Goal: Task Accomplishment & Management: Manage account settings

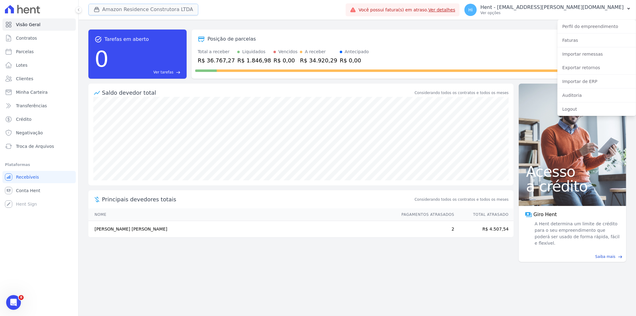
click at [131, 4] on button "Amazon Residence Construtora LTDA" at bounding box center [143, 10] width 110 height 12
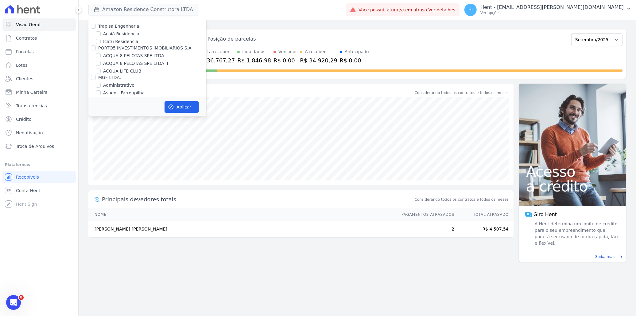
scroll to position [2644, 0]
click at [127, 153] on label "CONSTRUTORA MINERVA LTDA" at bounding box center [130, 155] width 65 height 5
click at [96, 153] on input "CONSTRUTORA MINERVA LTDA" at bounding box center [93, 155] width 5 height 5
checkbox input "true"
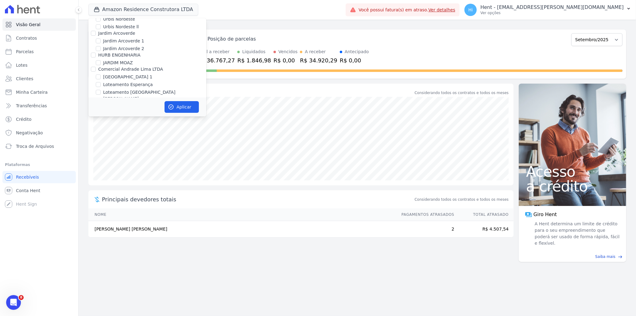
checkbox input "true"
click at [155, 82] on label "Amazon Residence Construtora LTDA" at bounding box center [143, 85] width 80 height 6
click at [101, 83] on input "Amazon Residence Construtora LTDA" at bounding box center [98, 85] width 5 height 5
checkbox input "false"
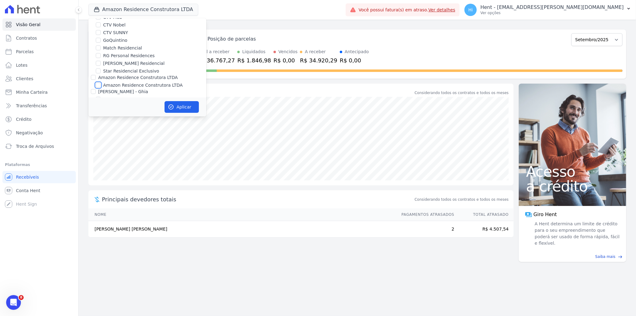
checkbox input "false"
click at [177, 106] on button "Aplicar" at bounding box center [182, 107] width 34 height 12
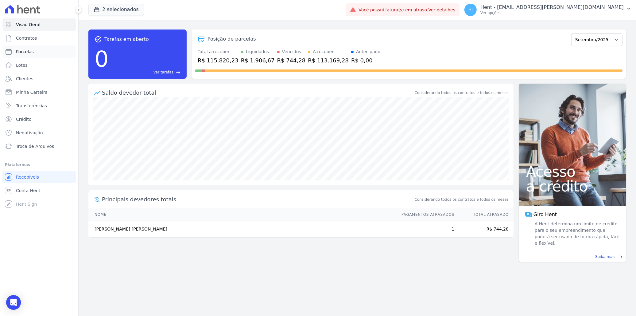
click at [28, 49] on span "Parcelas" at bounding box center [25, 52] width 18 height 6
select select
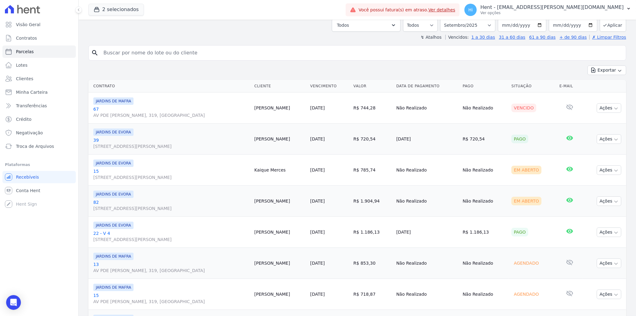
scroll to position [102, 0]
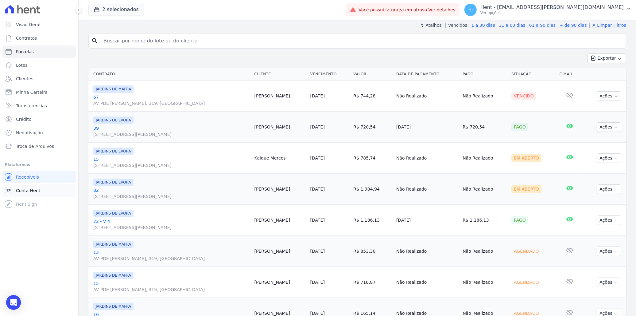
click at [26, 188] on span "Conta Hent" at bounding box center [28, 190] width 24 height 6
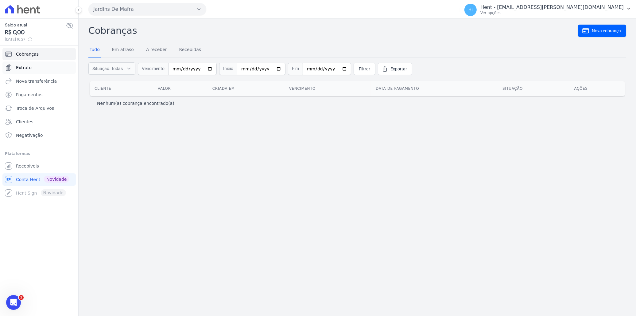
click at [21, 65] on span "Extrato" at bounding box center [24, 67] width 16 height 6
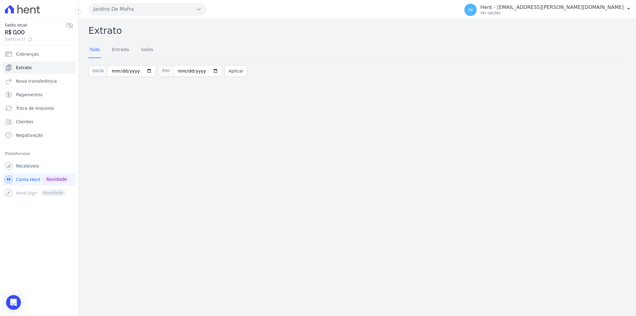
click at [176, 10] on button "Jardins De Mafra" at bounding box center [147, 9] width 118 height 12
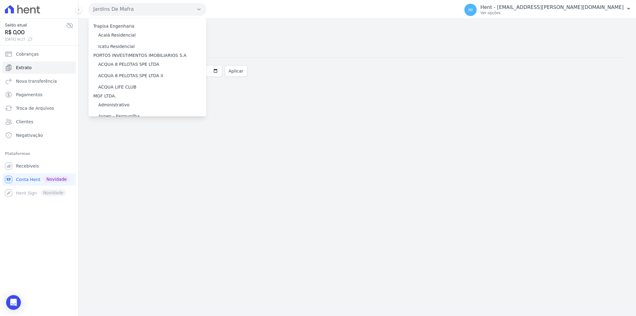
scroll to position [3558, 0]
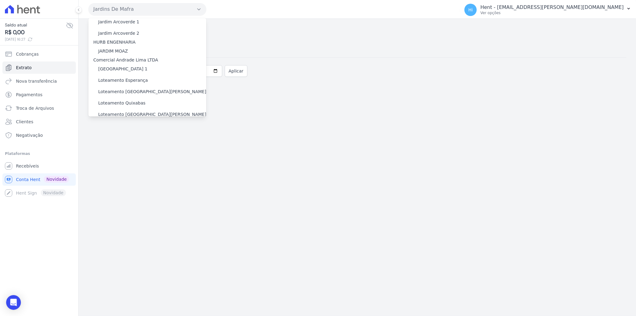
click at [119, 158] on label "JARDINS DE EVORA" at bounding box center [118, 161] width 41 height 6
click at [0, 0] on input "JARDINS DE EVORA" at bounding box center [0, 0] width 0 height 0
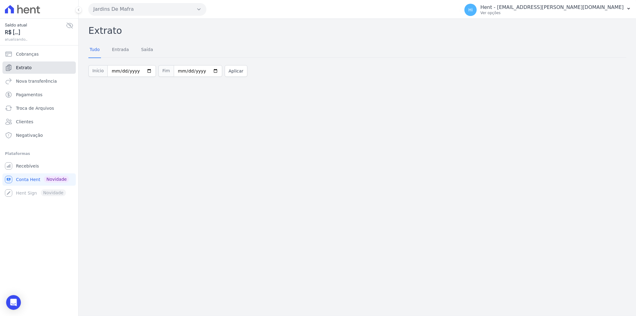
click at [44, 68] on link "Extrato" at bounding box center [38, 67] width 73 height 12
click at [165, 12] on button "Jardins De Mafra" at bounding box center [147, 9] width 118 height 12
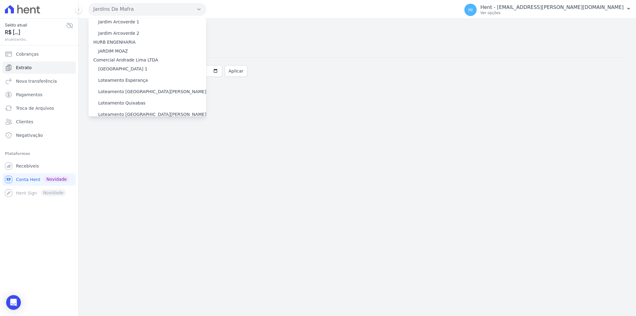
click at [117, 167] on div "JARDINS DE MAFRA" at bounding box center [147, 172] width 118 height 11
click at [115, 158] on label "JARDINS DE EVORA" at bounding box center [118, 161] width 41 height 6
click at [0, 0] on input "JARDINS DE EVORA" at bounding box center [0, 0] width 0 height 0
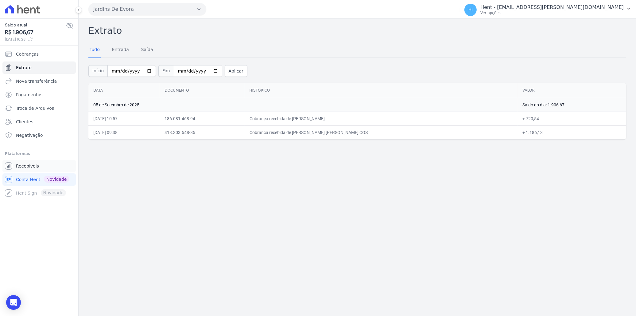
click at [45, 166] on link "Recebíveis" at bounding box center [38, 166] width 73 height 12
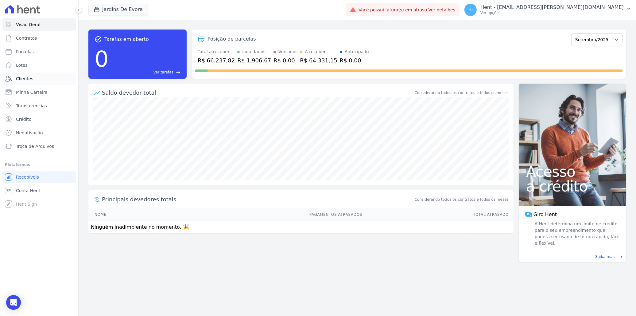
click at [33, 84] on link "Clientes" at bounding box center [38, 78] width 73 height 12
click at [39, 190] on link "Conta Hent" at bounding box center [38, 190] width 73 height 12
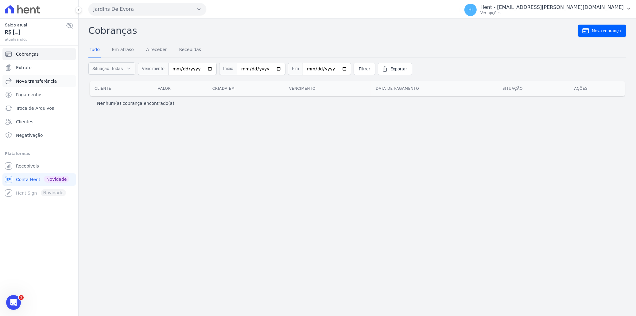
click at [44, 78] on span "Nova transferência" at bounding box center [36, 81] width 41 height 6
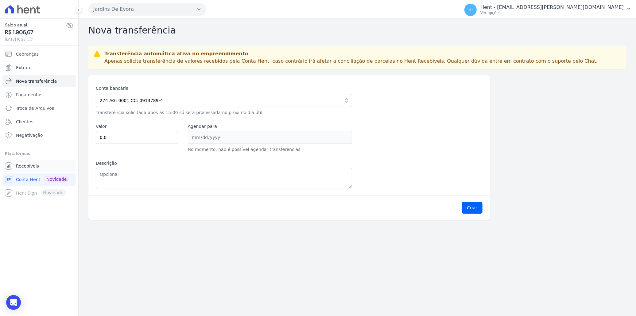
click at [30, 167] on span "Recebíveis" at bounding box center [27, 166] width 23 height 6
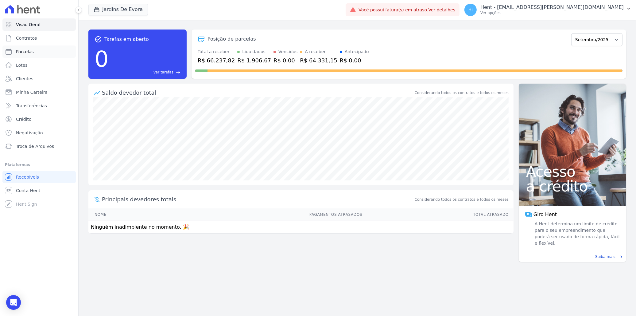
click at [34, 56] on link "Parcelas" at bounding box center [38, 51] width 73 height 12
select select
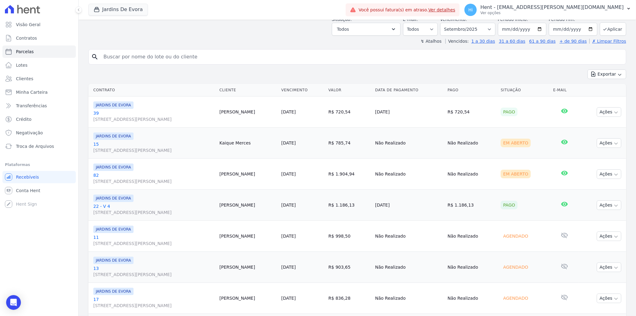
scroll to position [102, 0]
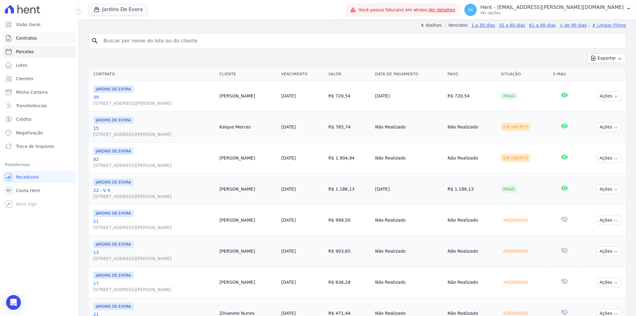
click at [32, 39] on span "Contratos" at bounding box center [26, 38] width 21 height 6
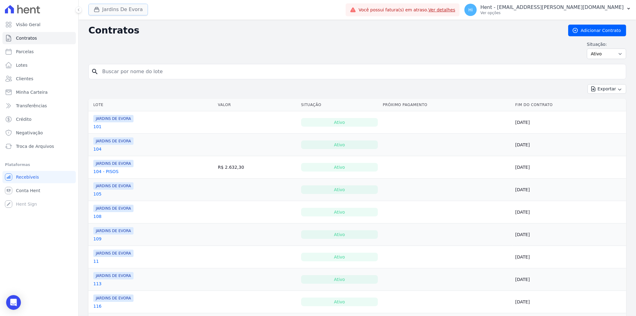
click at [124, 11] on button "Jardins De Evora" at bounding box center [118, 10] width 60 height 12
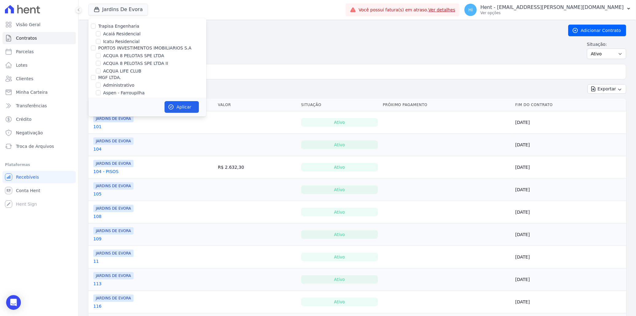
scroll to position [2644, 0]
click at [112, 160] on label "JARDINS DE EVORA" at bounding box center [123, 163] width 41 height 6
click at [101, 160] on input "JARDINS DE EVORA" at bounding box center [98, 162] width 5 height 5
checkbox input "false"
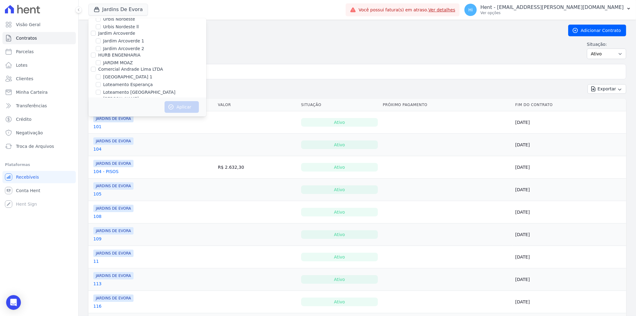
click at [93, 153] on input "CONSTRUTORA MINERVA LTDA" at bounding box center [93, 155] width 5 height 5
checkbox input "true"
click at [180, 106] on button "Aplicar" at bounding box center [182, 107] width 34 height 12
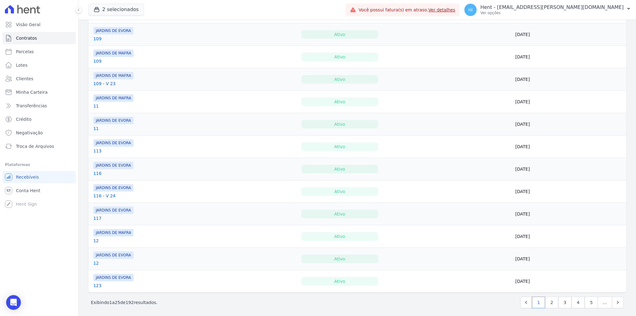
scroll to position [383, 0]
